Goal: Check status

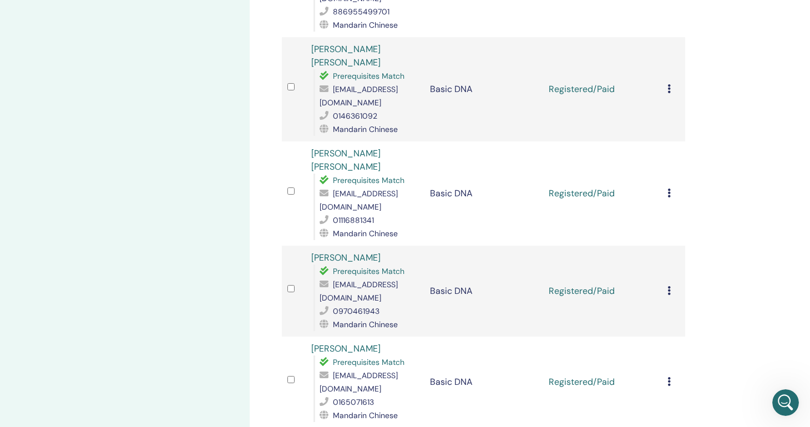
scroll to position [4492, 0]
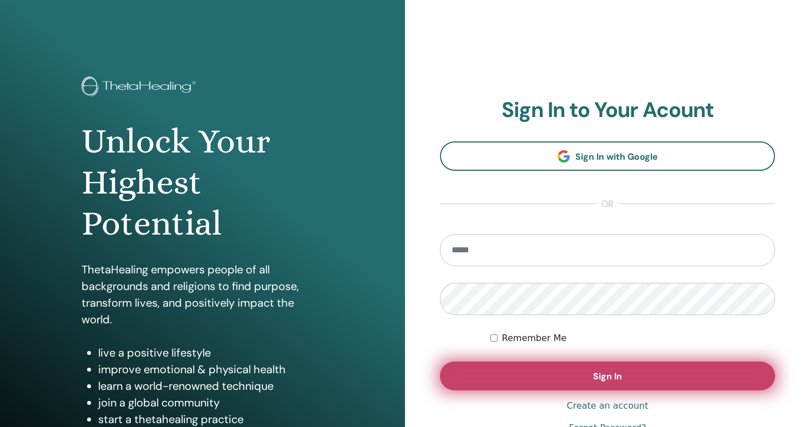
type input "**********"
click at [608, 374] on span "Sign In" at bounding box center [607, 376] width 29 height 12
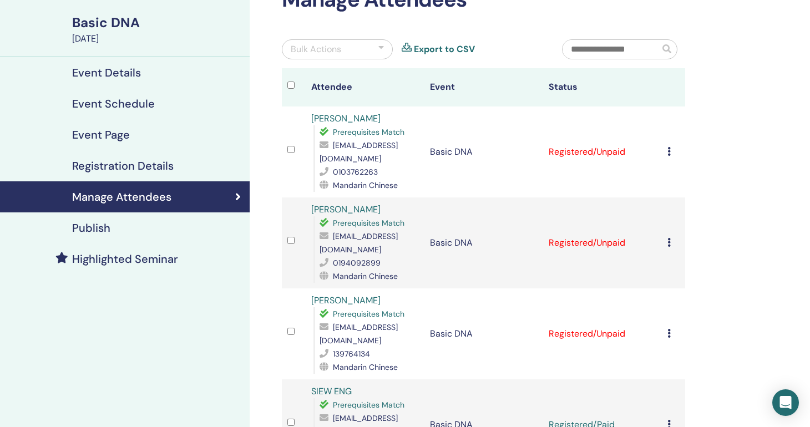
scroll to position [75, 0]
